Goal: Transaction & Acquisition: Purchase product/service

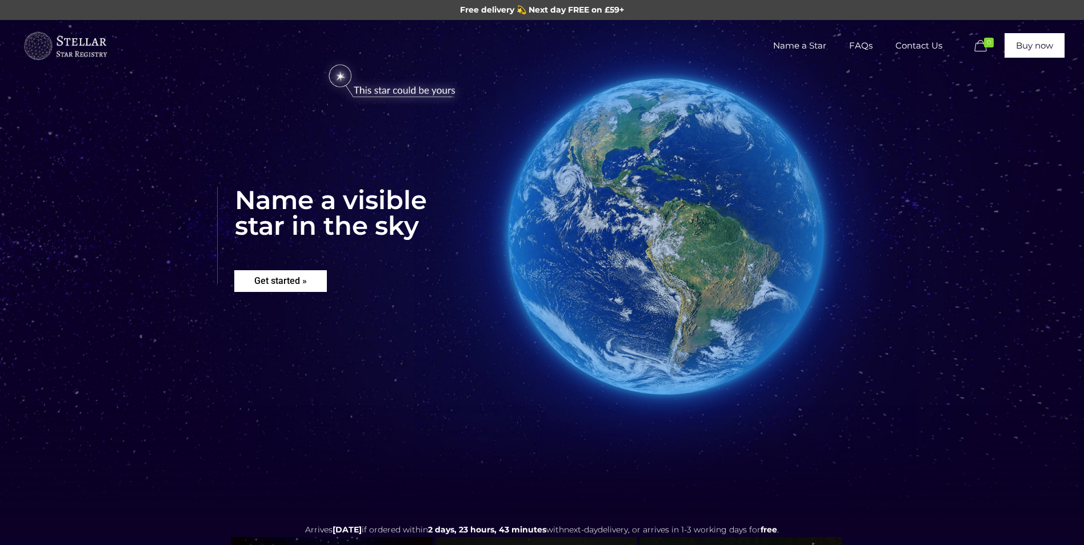
click at [295, 278] on rs-layer "Get started »" at bounding box center [280, 281] width 93 height 22
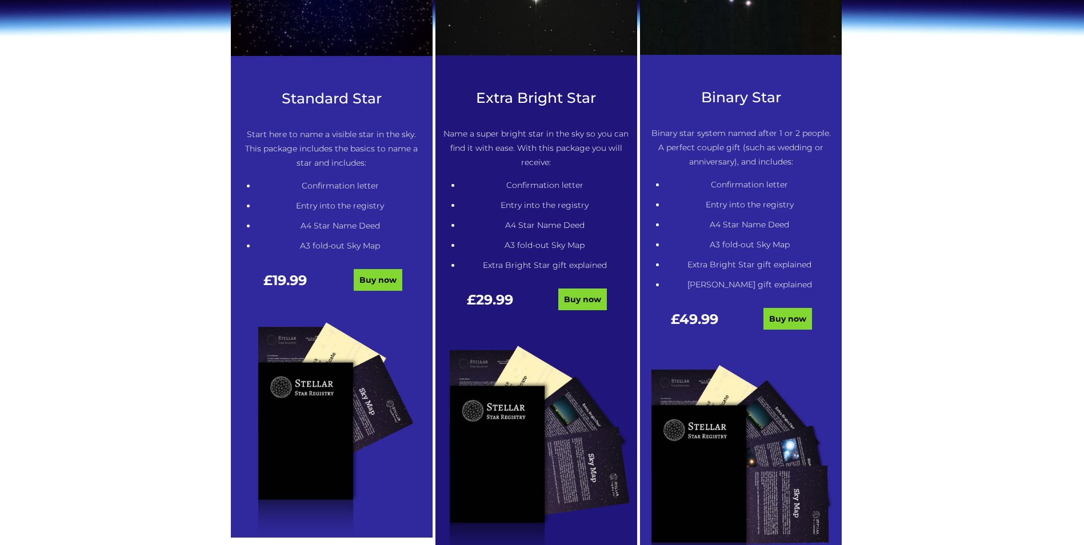
scroll to position [580, 0]
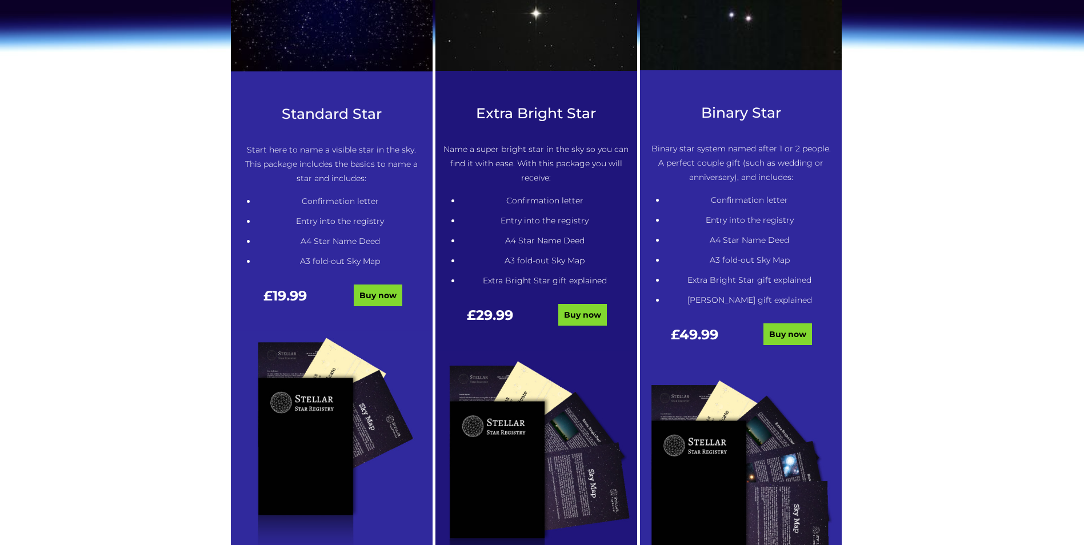
click at [531, 248] on li "A4 Star Name Deed" at bounding box center [545, 241] width 169 height 14
click at [573, 311] on link "Buy now" at bounding box center [583, 315] width 49 height 22
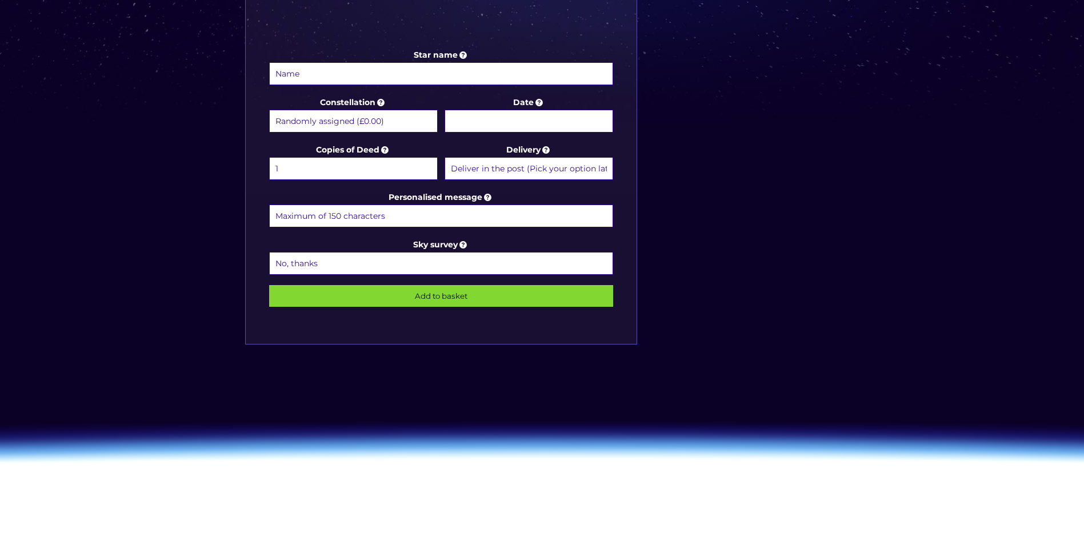
scroll to position [572, 0]
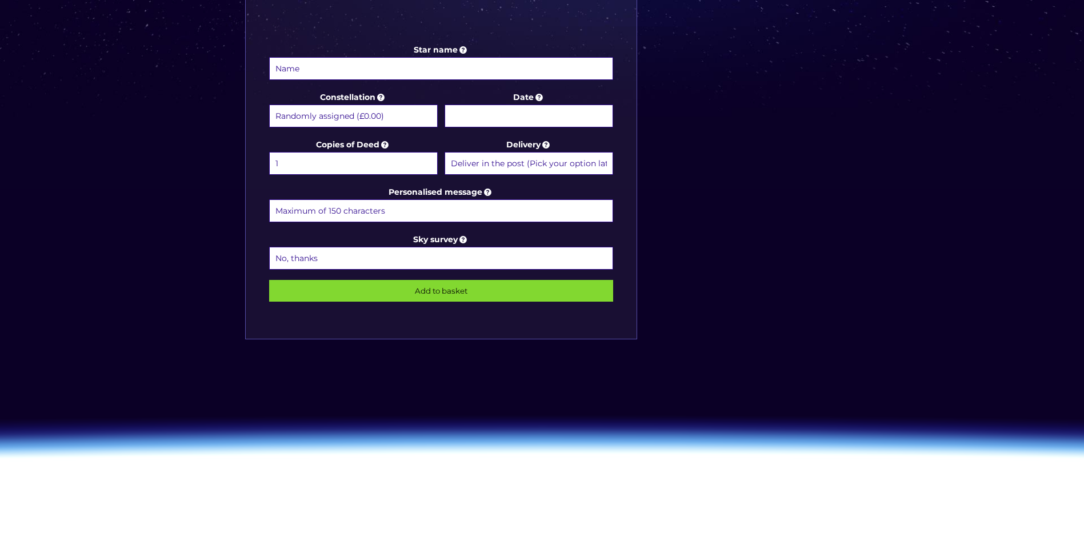
click at [428, 252] on select "No, thanks 1 (+£6.99) 2 (+£11.99) 3 (+£16.99) 4 (+£21.99) 5 (+£26.99) 6 (+£31.9…" at bounding box center [441, 258] width 345 height 23
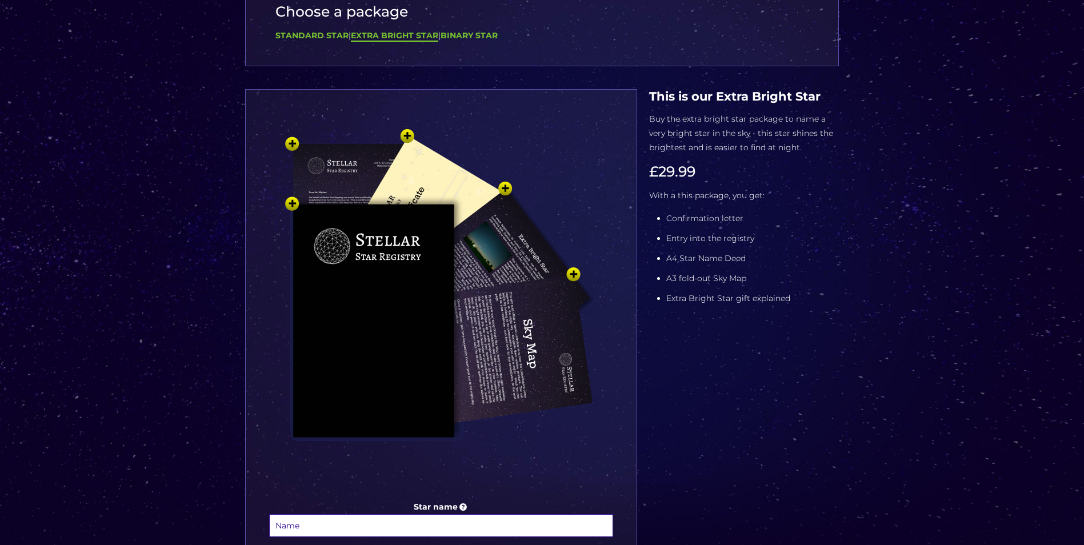
scroll to position [0, 0]
